Goal: Task Accomplishment & Management: Complete application form

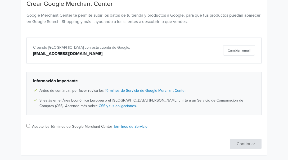
scroll to position [71, 0]
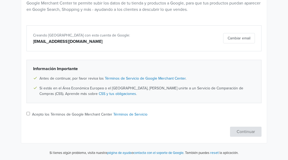
click at [26, 114] on input "Acepto los Términos de Google Merchant Center Términos de Servicio" at bounding box center [27, 113] width 3 height 3
checkbox input "true"
click at [243, 133] on button "Continuar" at bounding box center [246, 132] width 32 height 10
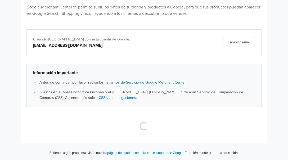
scroll to position [68, 0]
select select "cl"
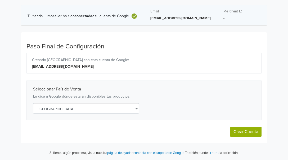
scroll to position [17, 0]
click at [239, 133] on button "Crear Cuenta" at bounding box center [246, 132] width 32 height 10
select select "cl"
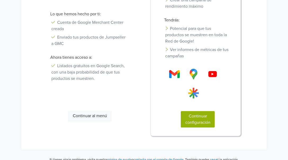
scroll to position [140, 0]
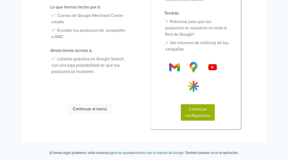
click at [94, 109] on button "Continuar al menú" at bounding box center [90, 109] width 44 height 10
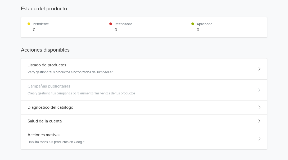
scroll to position [86, 0]
click at [249, 65] on div "Listado de productos Ver y gestionar tus productos sincronizados de Jumpseller" at bounding box center [144, 68] width 246 height 21
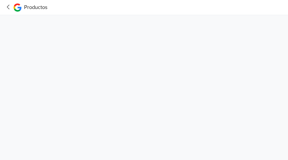
scroll to position [0, 0]
click at [9, 7] on icon at bounding box center [8, 7] width 8 height 7
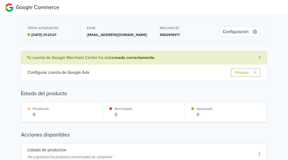
click at [241, 73] on button "Próximo" at bounding box center [246, 73] width 30 height 8
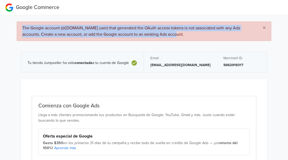
drag, startPoint x: 171, startPoint y: 36, endPoint x: 21, endPoint y: 26, distance: 149.9
click at [21, 26] on div "× The Google account (@[DOMAIN_NAME] user) that generated the OAuth access toke…" at bounding box center [144, 31] width 255 height 20
drag, startPoint x: 21, startPoint y: 26, endPoint x: 37, endPoint y: 30, distance: 16.4
copy span "The Google account (@gmail.com user) that generated the OAuth access tokens is …"
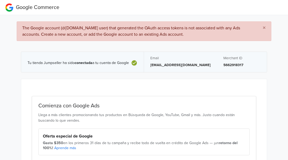
click at [189, 47] on div "Tu tienda Jumpseller ha sido conectada a tu cuenta de Google Email toledo2830ru…" at bounding box center [144, 62] width 246 height 34
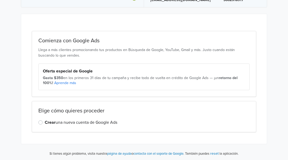
scroll to position [66, 0]
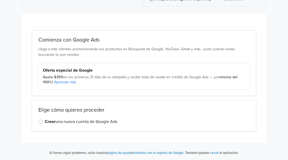
click at [45, 122] on label "Crear una nueva cuenta de Google Ads" at bounding box center [81, 122] width 73 height 6
click at [0, 0] on input "Crear una nueva cuenta de Google Ads" at bounding box center [0, 0] width 0 height 0
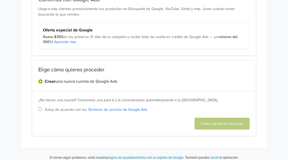
scroll to position [111, 0]
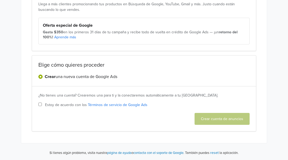
click at [41, 105] on input "Estoy de acuerdo con los Términos de servicio de Google Ads" at bounding box center [39, 104] width 3 height 3
checkbox input "true"
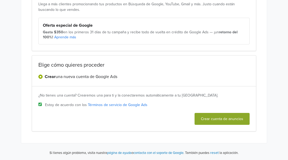
click at [219, 121] on button "Crear cuenta de anuncios" at bounding box center [222, 119] width 55 height 12
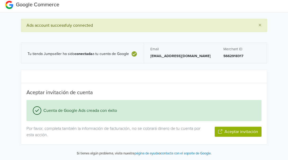
scroll to position [3, 0]
click at [244, 133] on button "Aceptar invitación" at bounding box center [238, 132] width 47 height 10
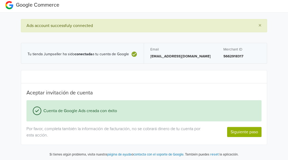
scroll to position [4, 0]
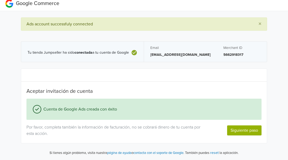
click at [243, 132] on button "Siguiente paso" at bounding box center [244, 130] width 34 height 10
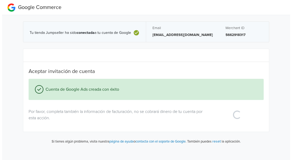
scroll to position [0, 0]
